Goal: Obtain resource: Obtain resource

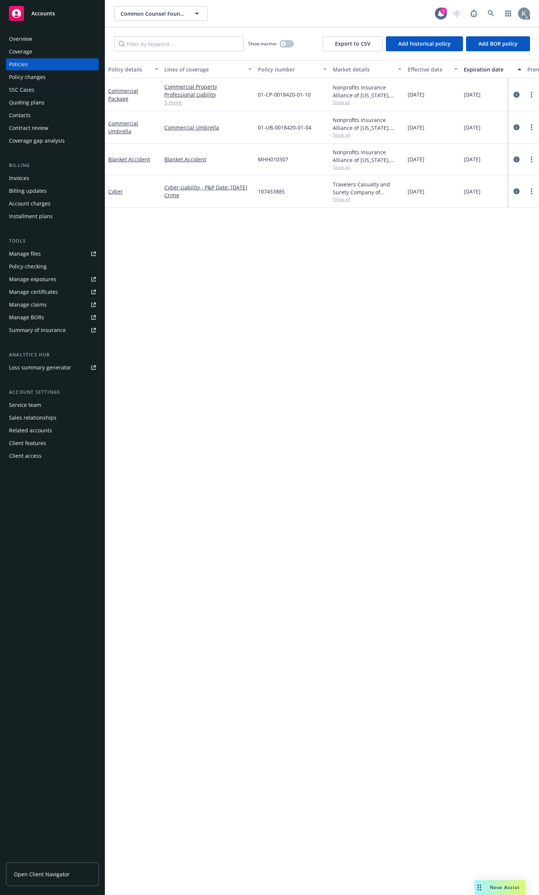
click at [65, 185] on div "Billing updates" at bounding box center [52, 191] width 87 height 12
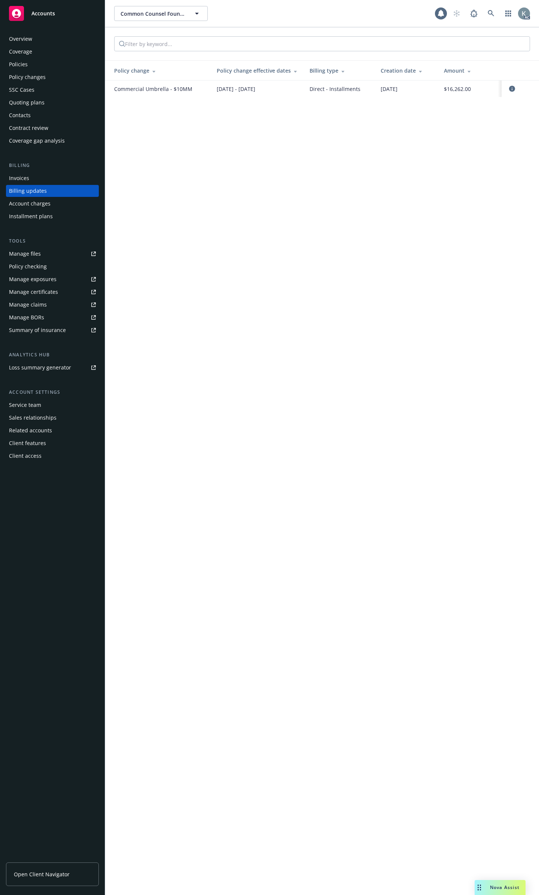
click at [65, 172] on div "Invoices" at bounding box center [52, 178] width 87 height 12
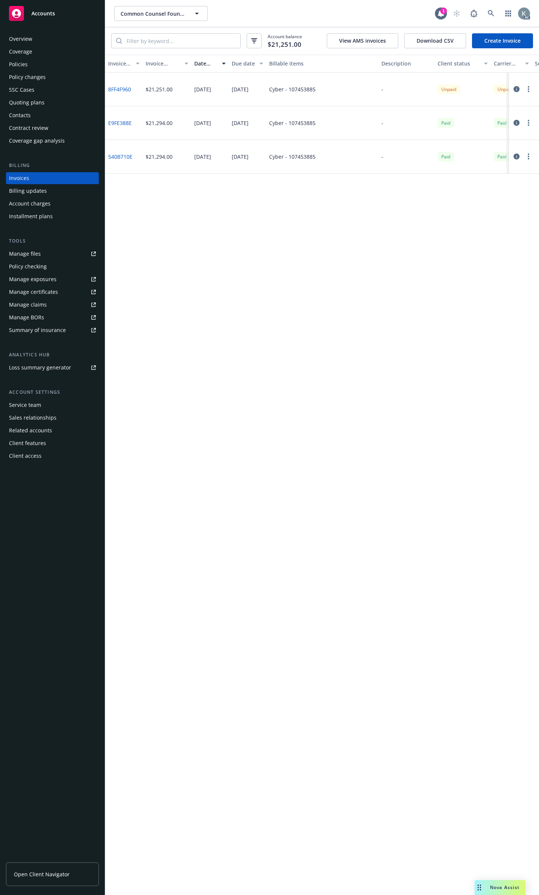
click at [66, 248] on link "Manage files" at bounding box center [52, 254] width 93 height 12
click at [51, 63] on div "Policies" at bounding box center [52, 64] width 87 height 12
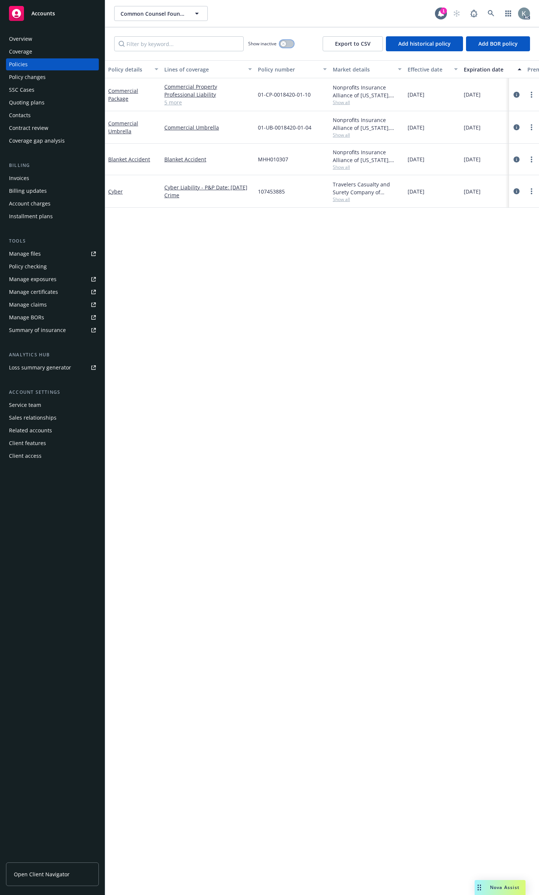
click at [287, 41] on button "button" at bounding box center [287, 43] width 14 height 7
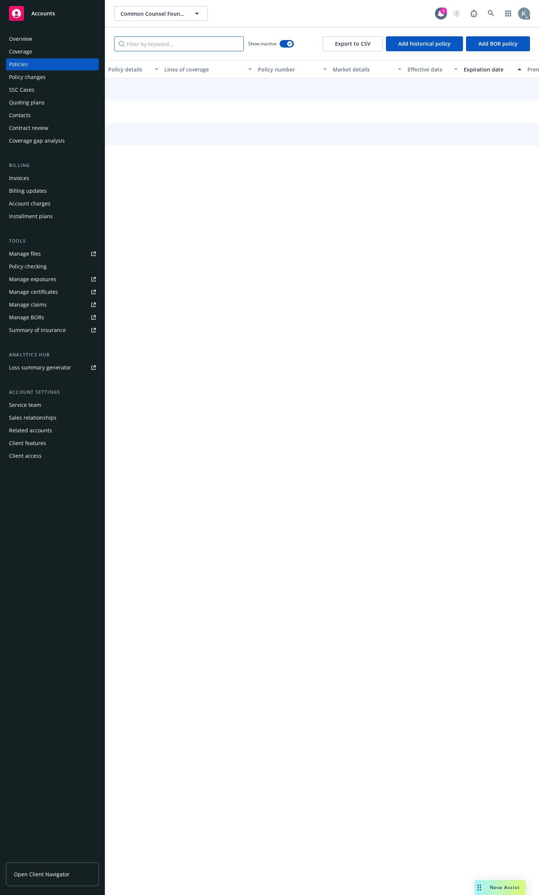
click at [207, 41] on input "Filter by keyword..." at bounding box center [178, 43] width 129 height 15
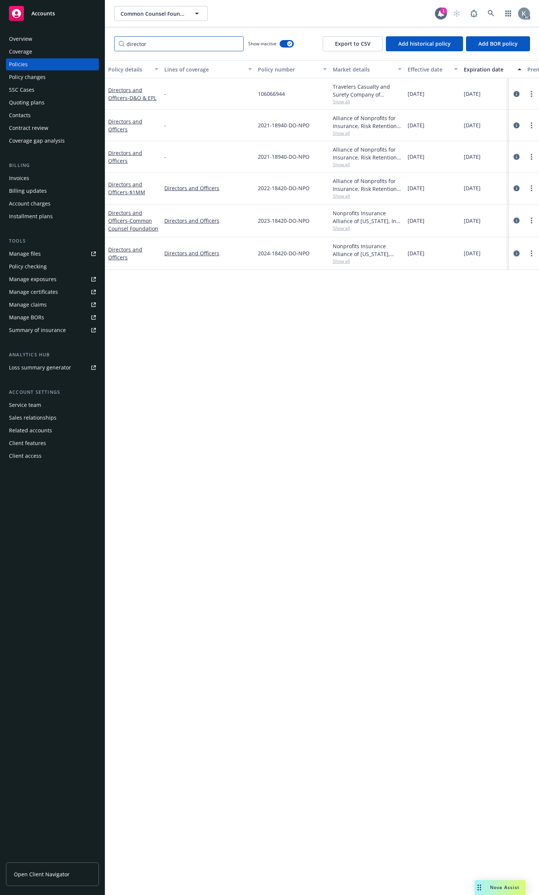
type input "director"
click at [515, 250] on icon "circleInformation" at bounding box center [516, 253] width 6 height 6
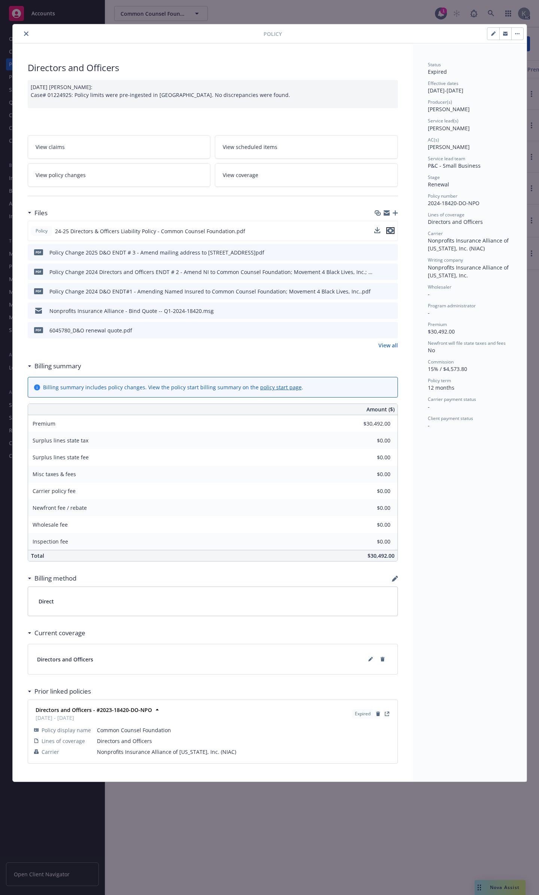
click at [392, 228] on icon "preview file" at bounding box center [390, 230] width 7 height 5
click at [24, 32] on icon "close" at bounding box center [26, 33] width 4 height 4
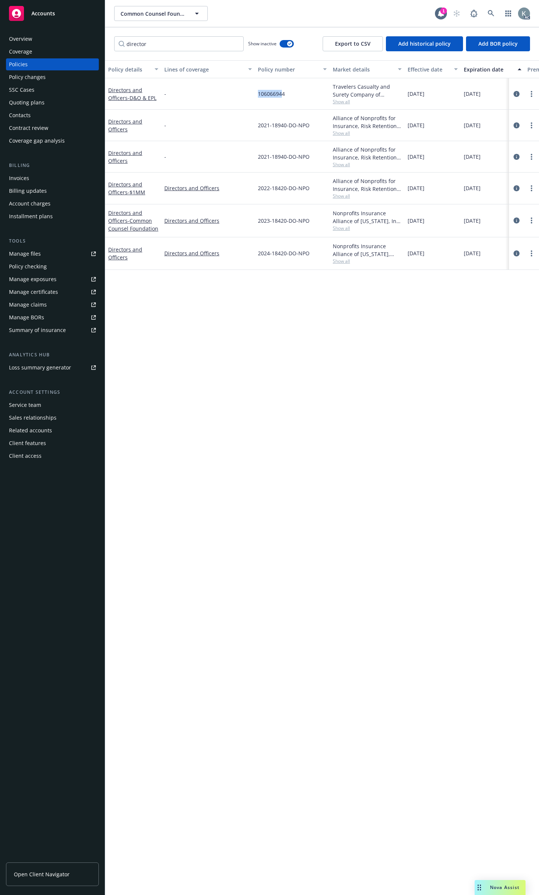
drag, startPoint x: 275, startPoint y: 92, endPoint x: 248, endPoint y: 92, distance: 26.9
click at [248, 92] on div "Directors and Officers - D&O & EPL - 106066944 Travelers Casualty and Surety Co…" at bounding box center [466, 93] width 722 height 31
click at [277, 92] on span "106066944" at bounding box center [271, 94] width 27 height 8
drag, startPoint x: 275, startPoint y: 89, endPoint x: 254, endPoint y: 89, distance: 21.3
click at [254, 89] on div "Directors and Officers - D&O & EPL - 106066944 Travelers Casualty and Surety Co…" at bounding box center [466, 93] width 722 height 31
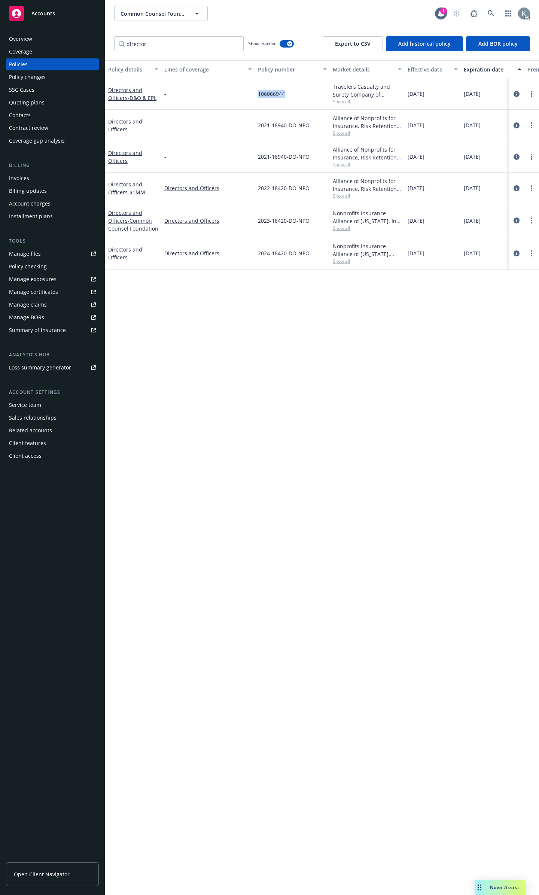
copy div "106066944"
click at [73, 248] on link "Manage files" at bounding box center [52, 254] width 93 height 12
click at [518, 91] on icon "circleInformation" at bounding box center [516, 94] width 6 height 6
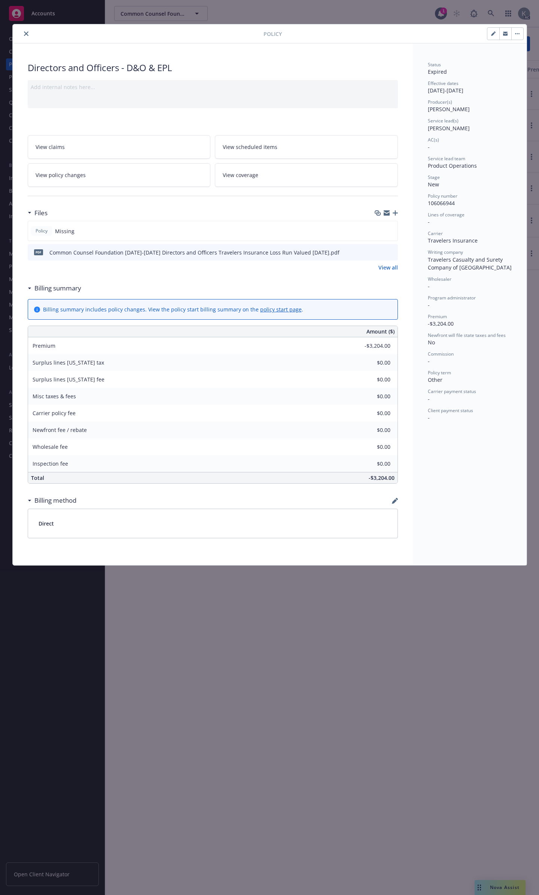
click at [27, 35] on button "close" at bounding box center [26, 33] width 9 height 9
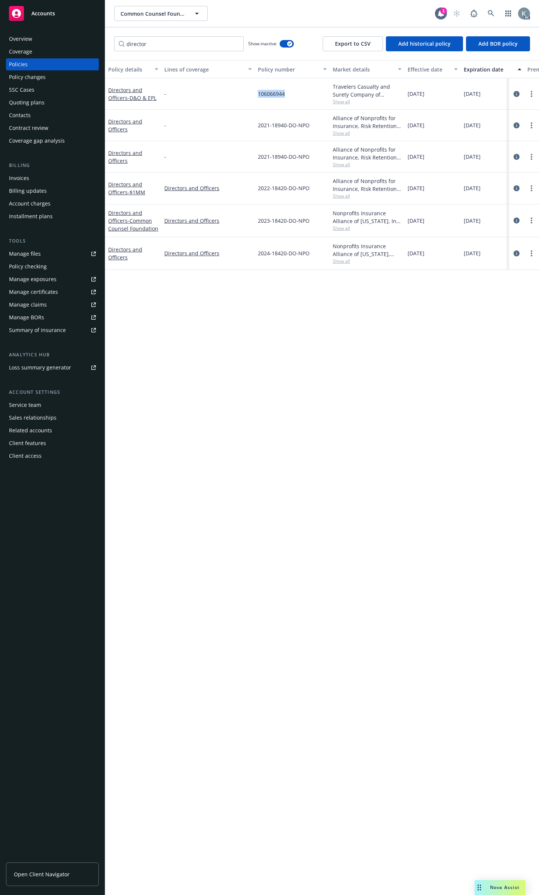
drag, startPoint x: 254, startPoint y: 88, endPoint x: 291, endPoint y: 92, distance: 36.9
click at [291, 92] on div "Directors and Officers - D&O & EPL - 106066944 Travelers Casualty and Surety Co…" at bounding box center [466, 93] width 722 height 31
copy div "106066944"
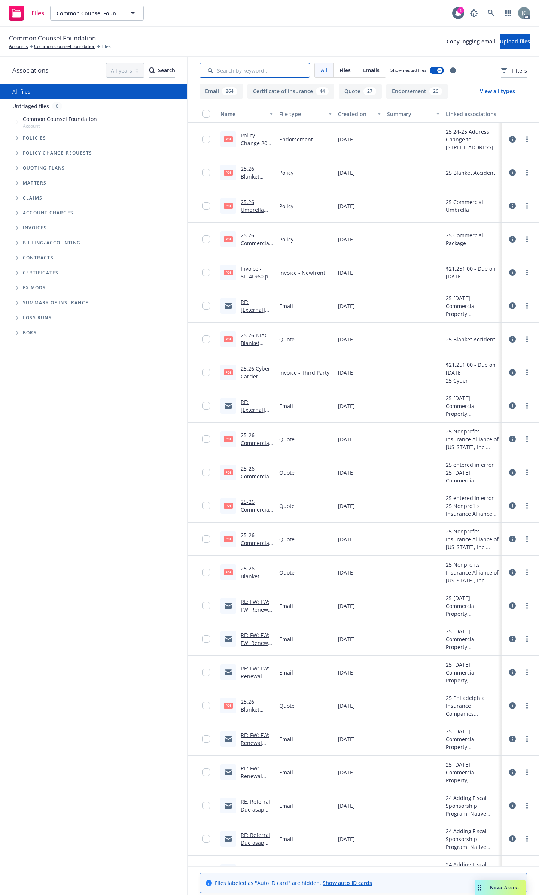
click at [241, 64] on input "Search by keyword..." at bounding box center [254, 70] width 110 height 15
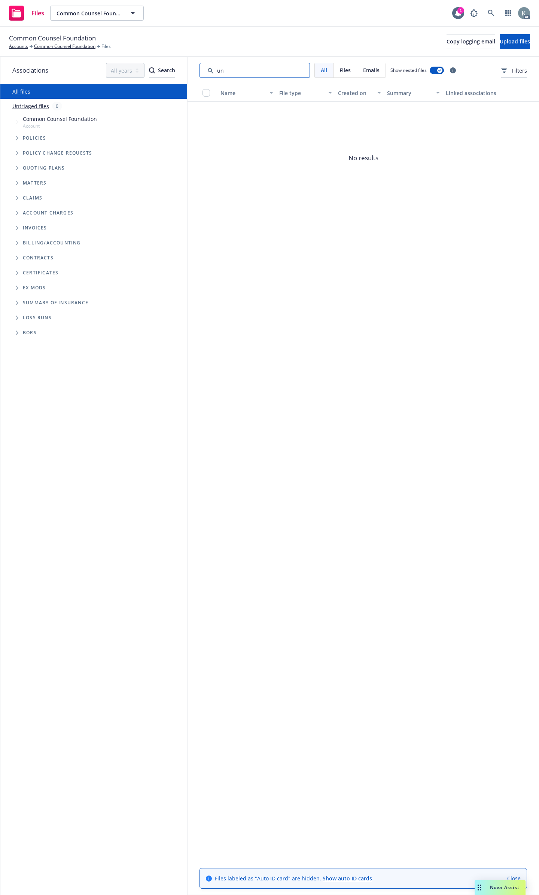
type input "u"
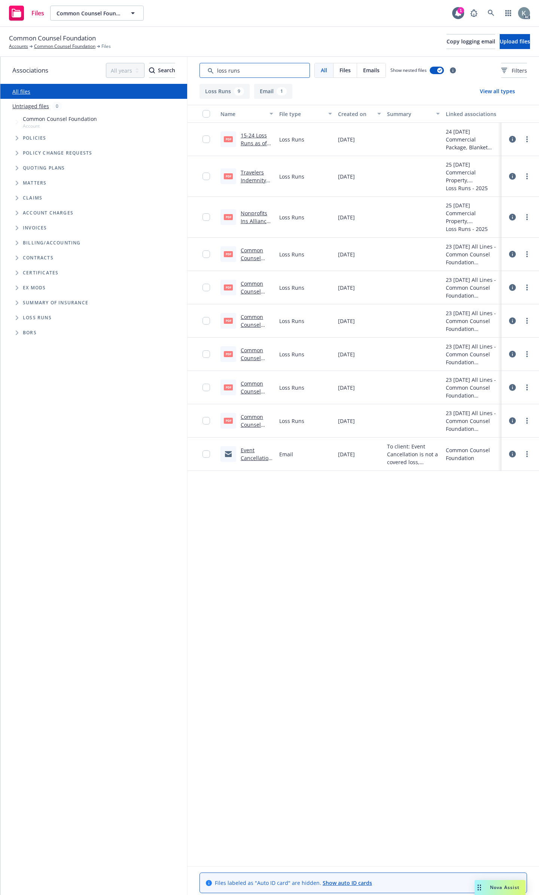
type input "loss runs"
click at [512, 417] on icon at bounding box center [512, 420] width 7 height 7
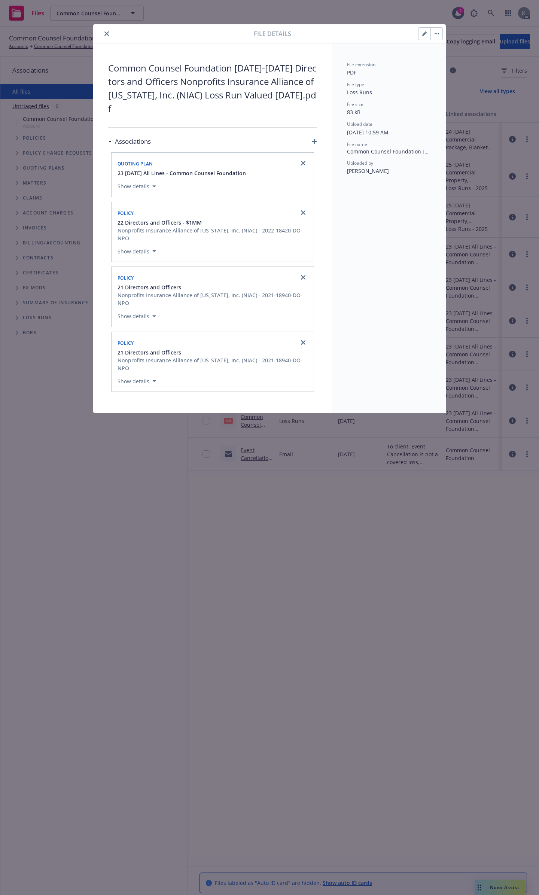
click at [106, 30] on button "close" at bounding box center [106, 33] width 9 height 9
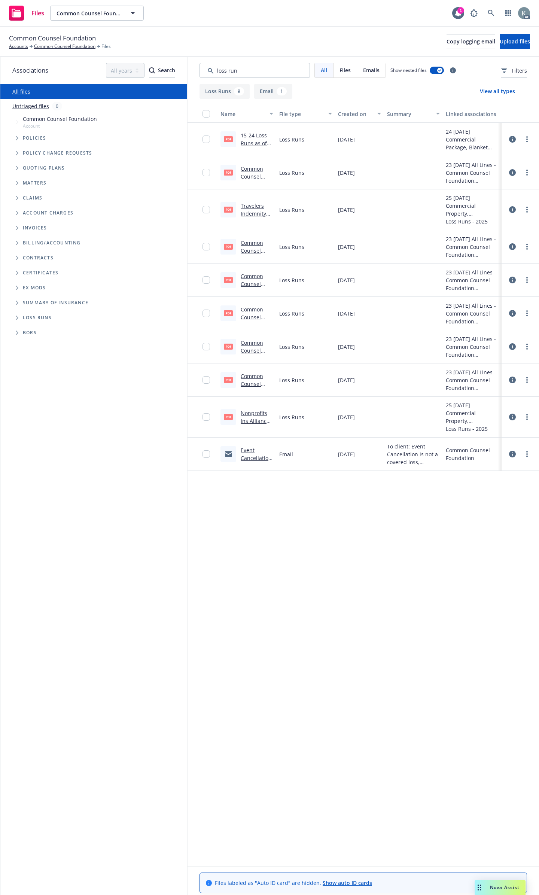
type input "loss run"
